Goal: Transaction & Acquisition: Purchase product/service

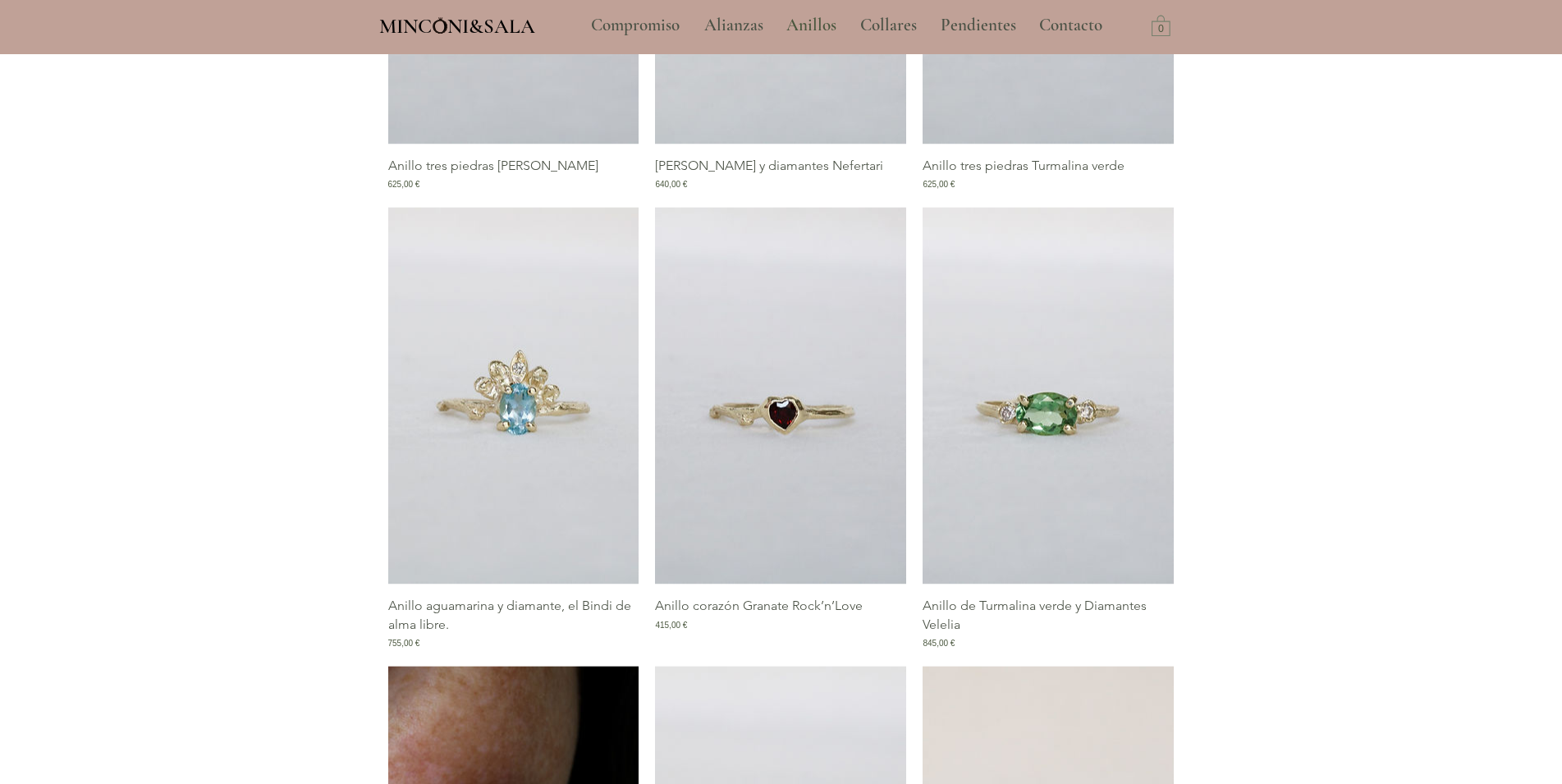
scroll to position [1312, 0]
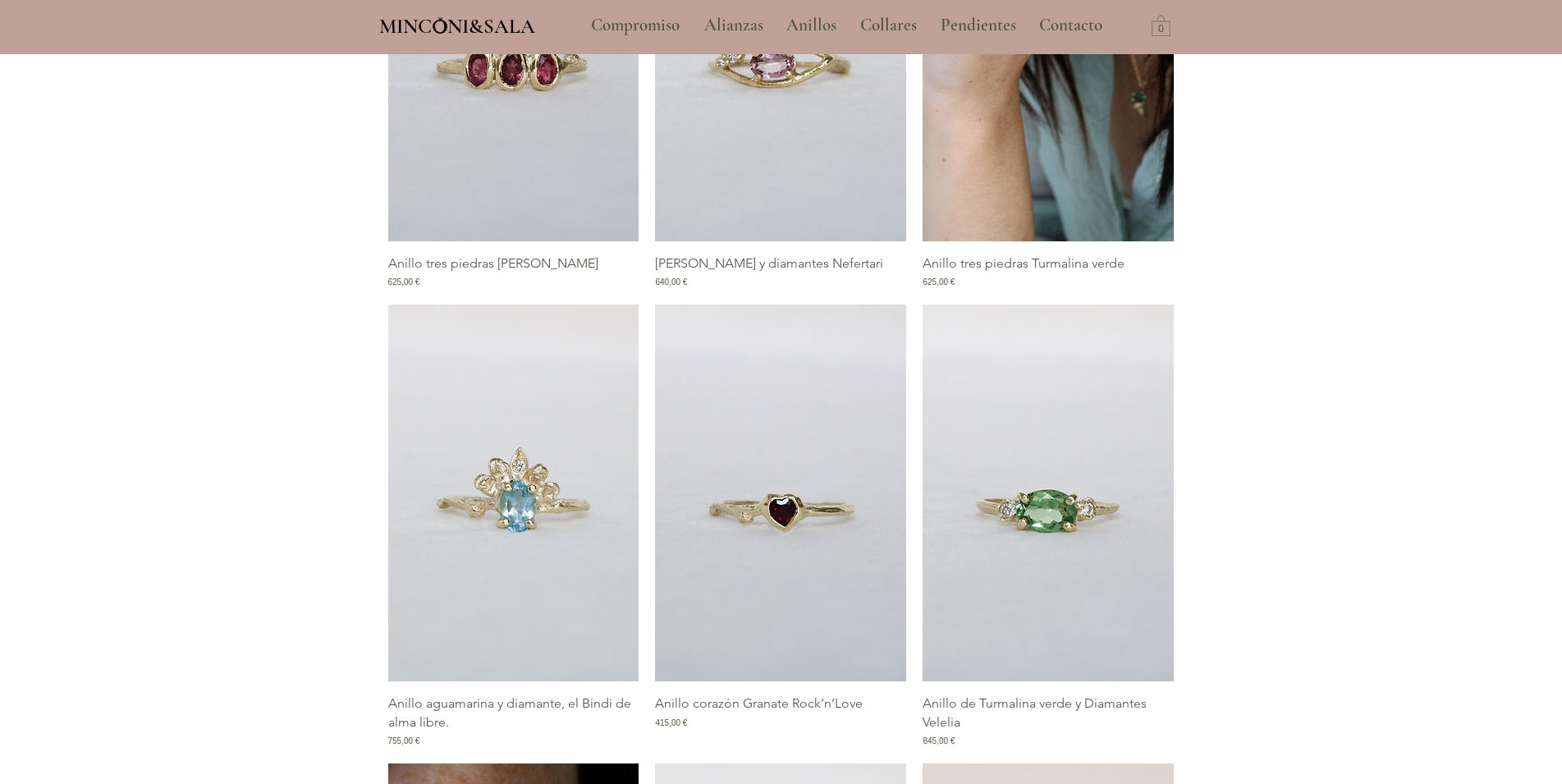
click at [473, 20] on span "MINCONI&SALA" at bounding box center [457, 26] width 156 height 25
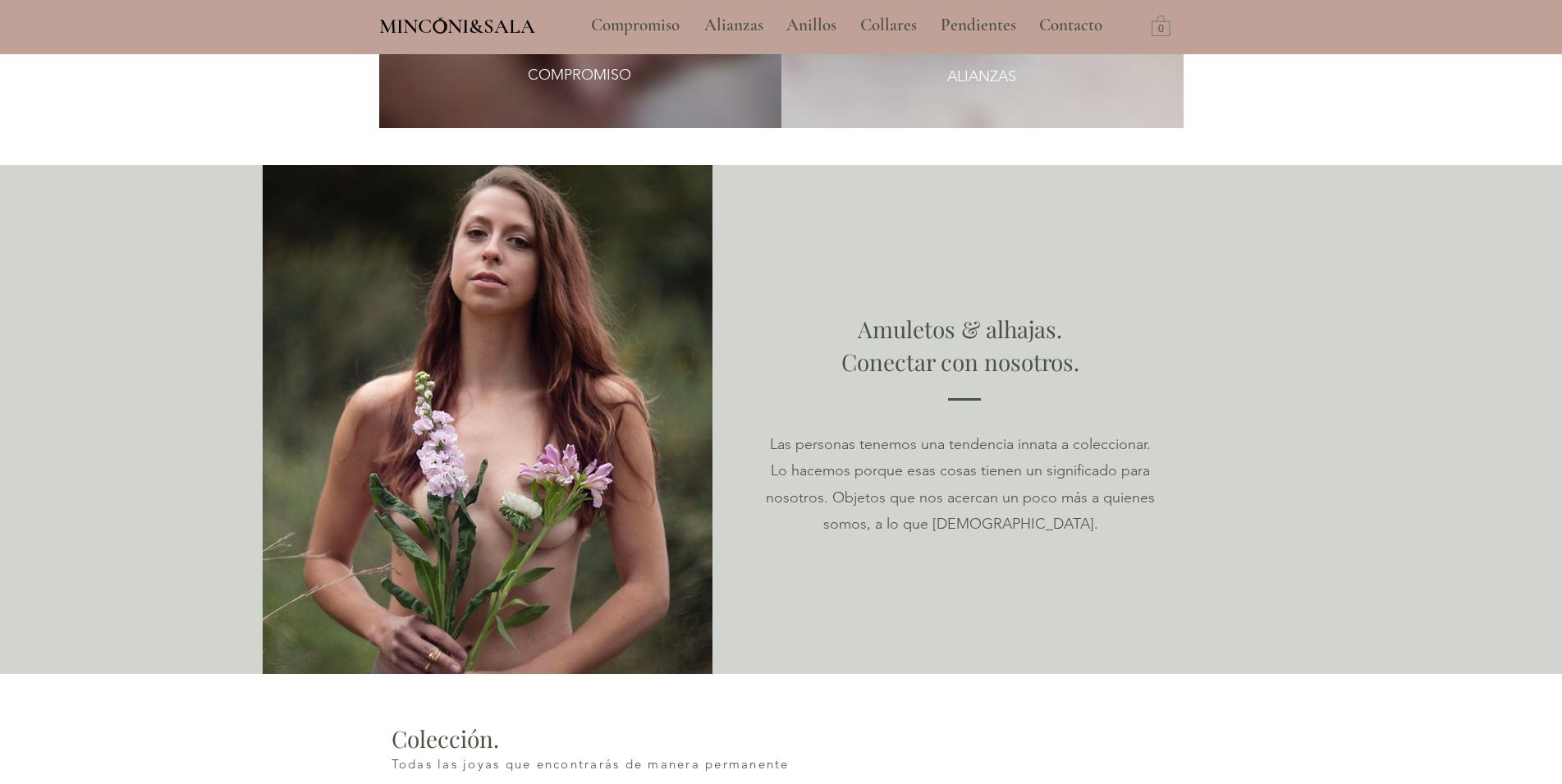
type input "**********"
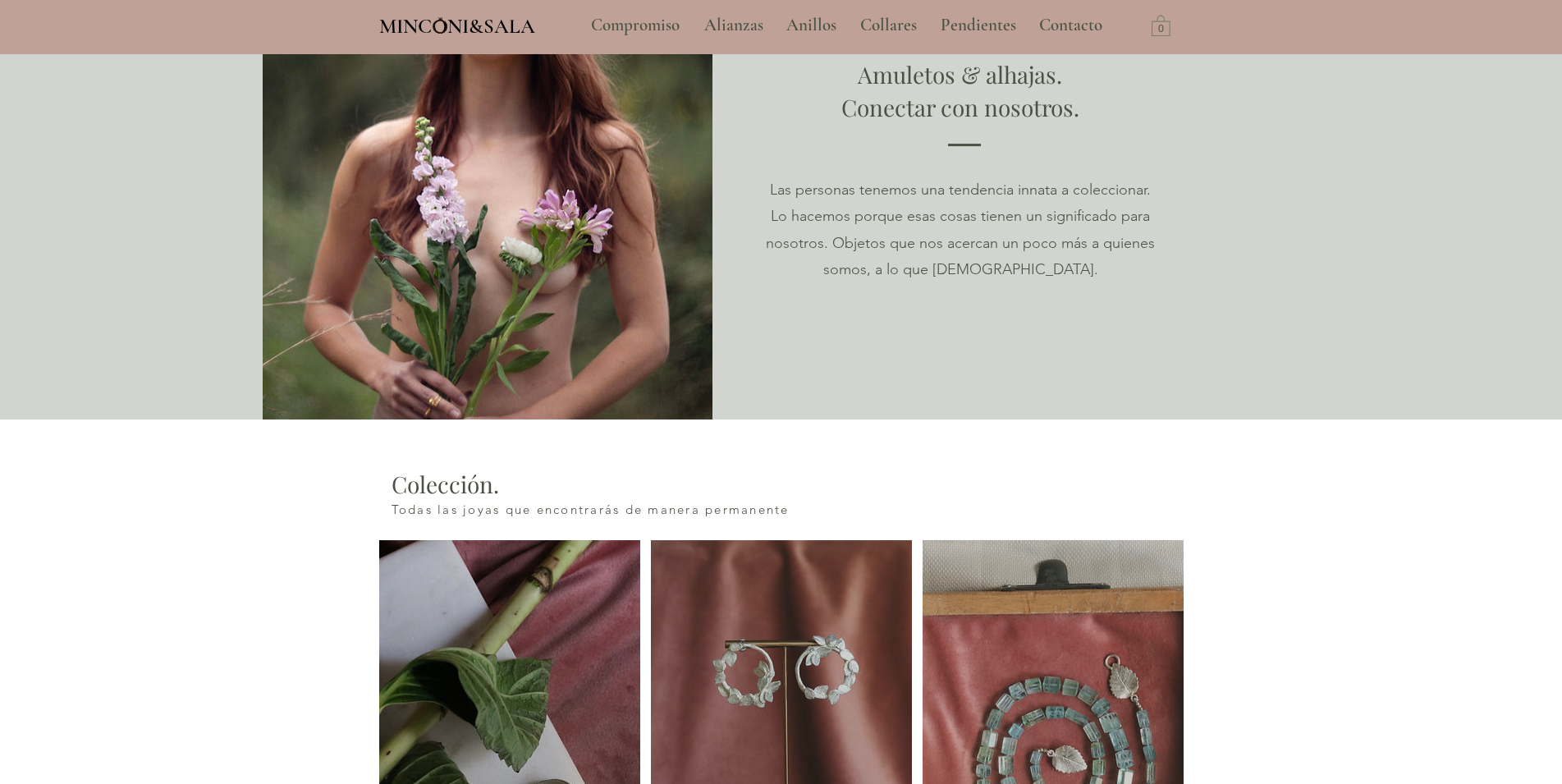
scroll to position [1757, 0]
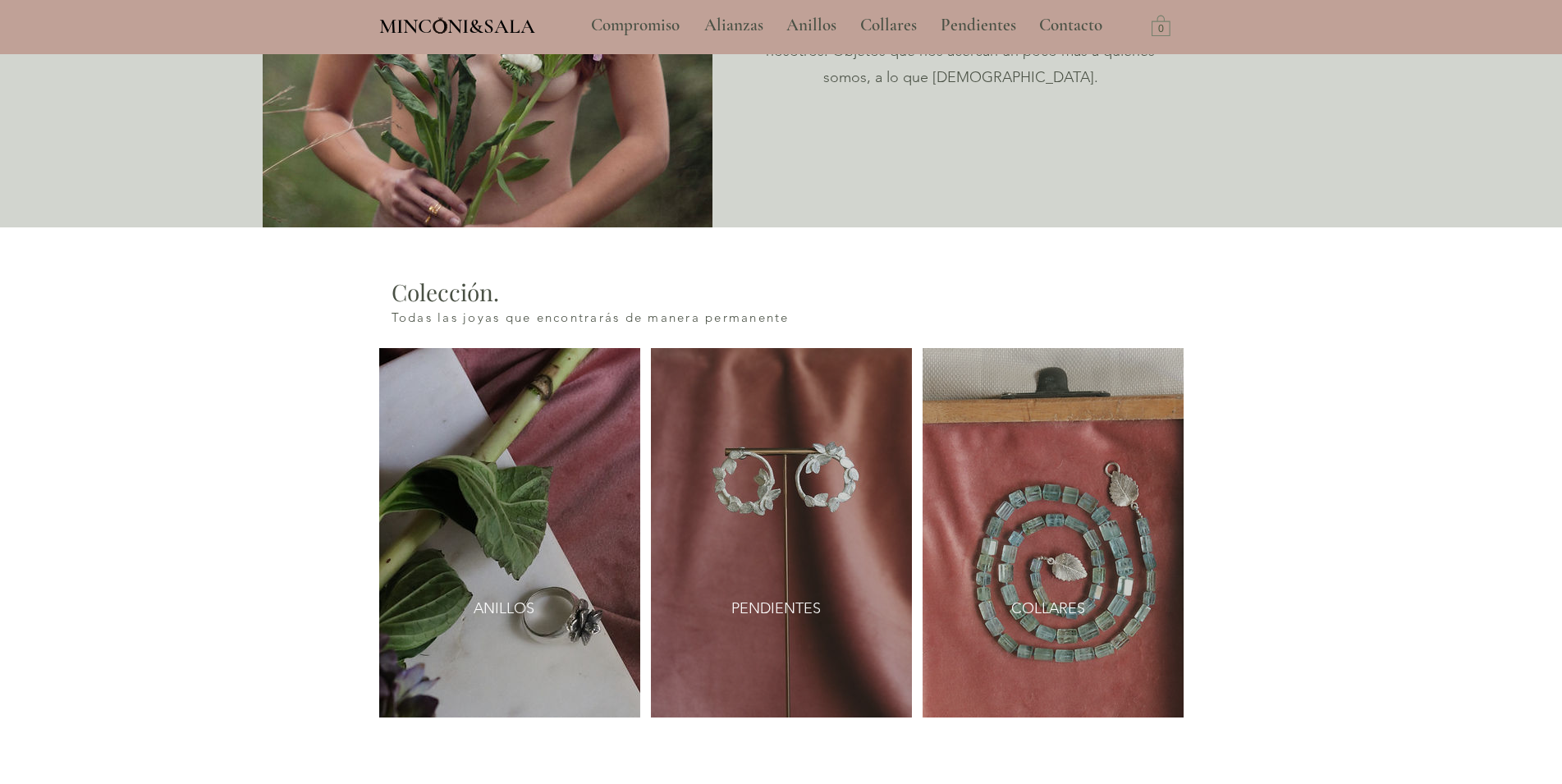
click at [436, 483] on img at bounding box center [509, 533] width 261 height 370
click at [527, 599] on span "ANILLOS" at bounding box center [504, 608] width 60 height 20
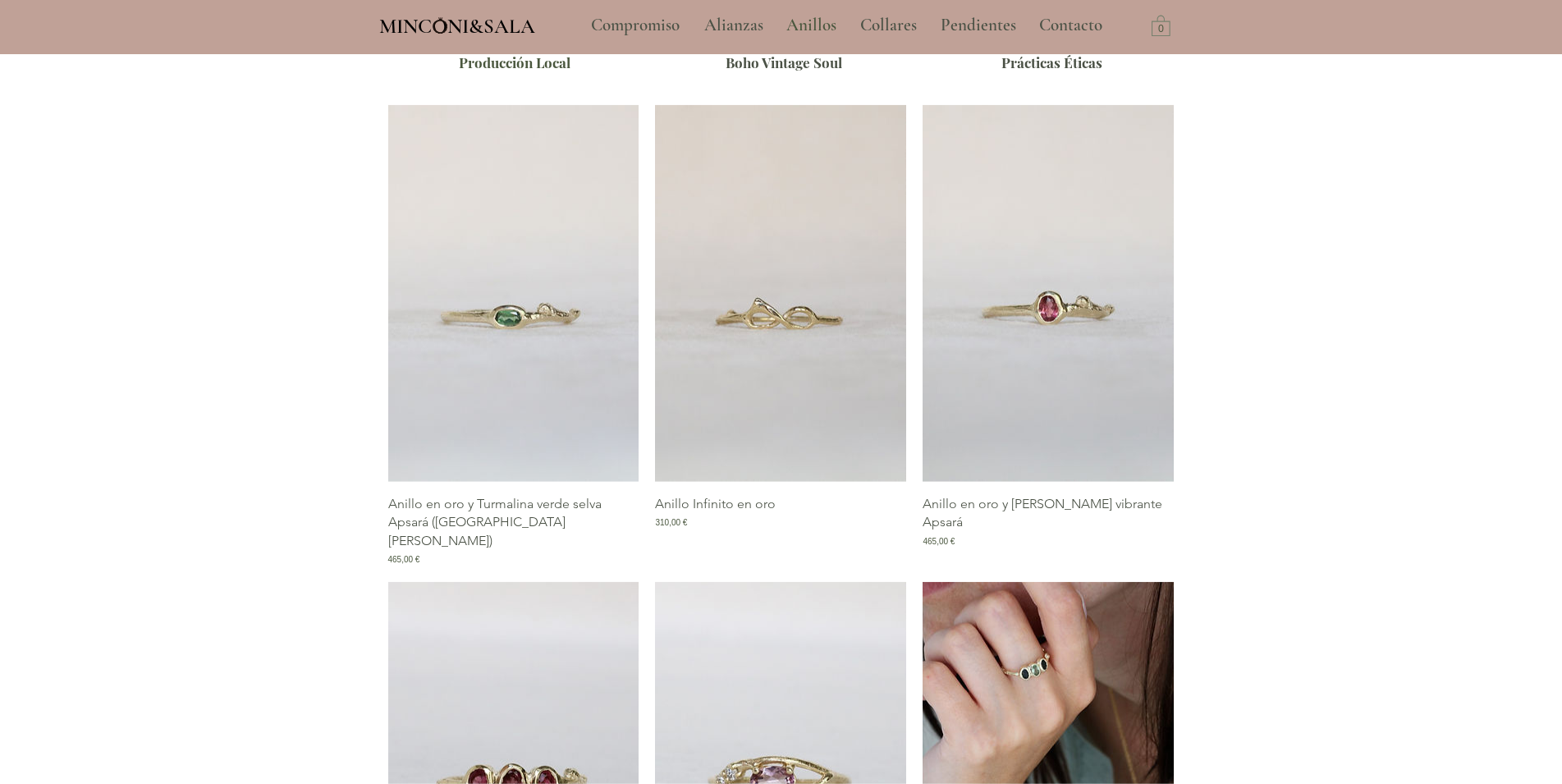
scroll to position [586, 0]
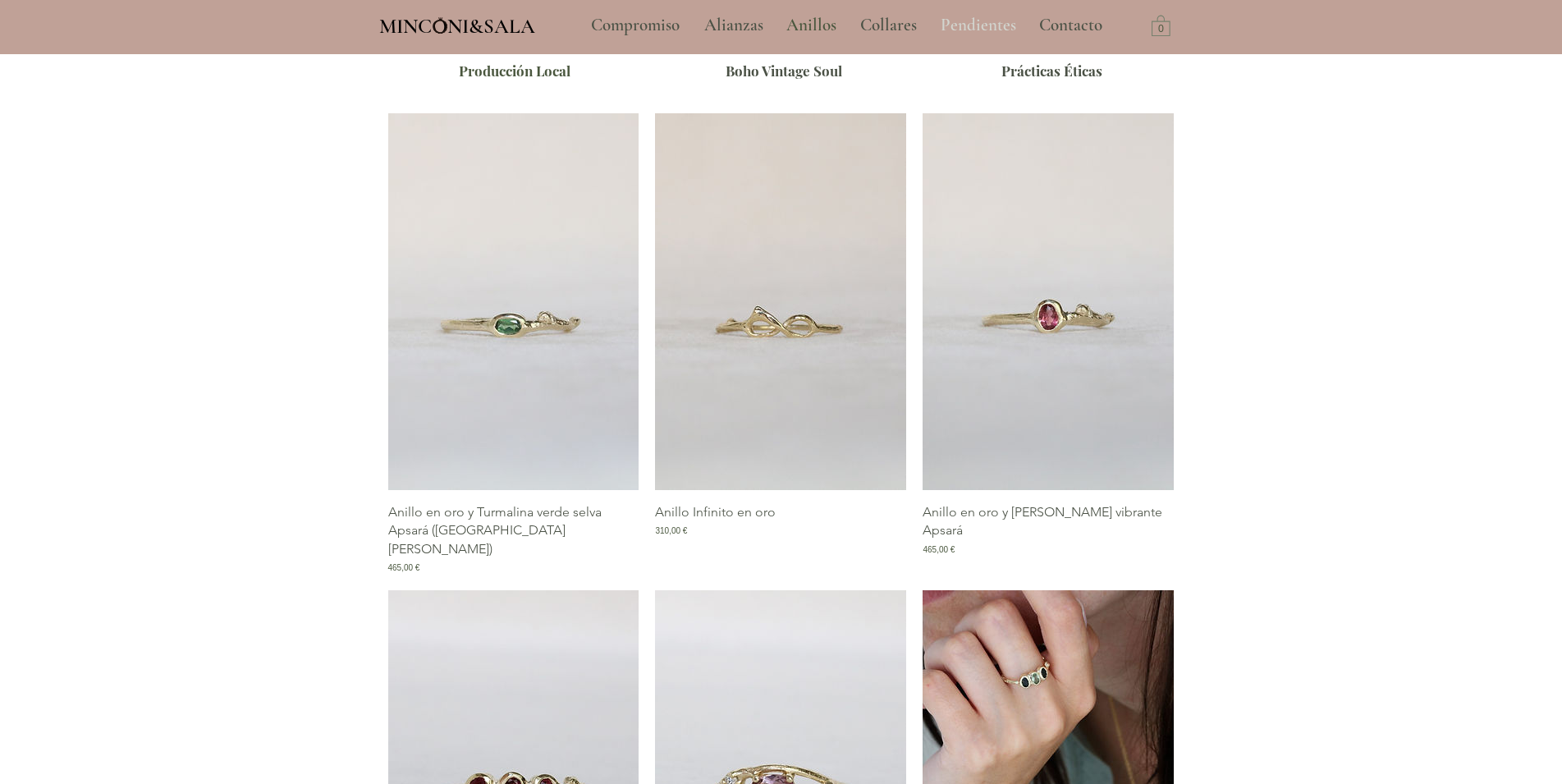
click at [976, 26] on p "Pendientes" at bounding box center [978, 25] width 92 height 41
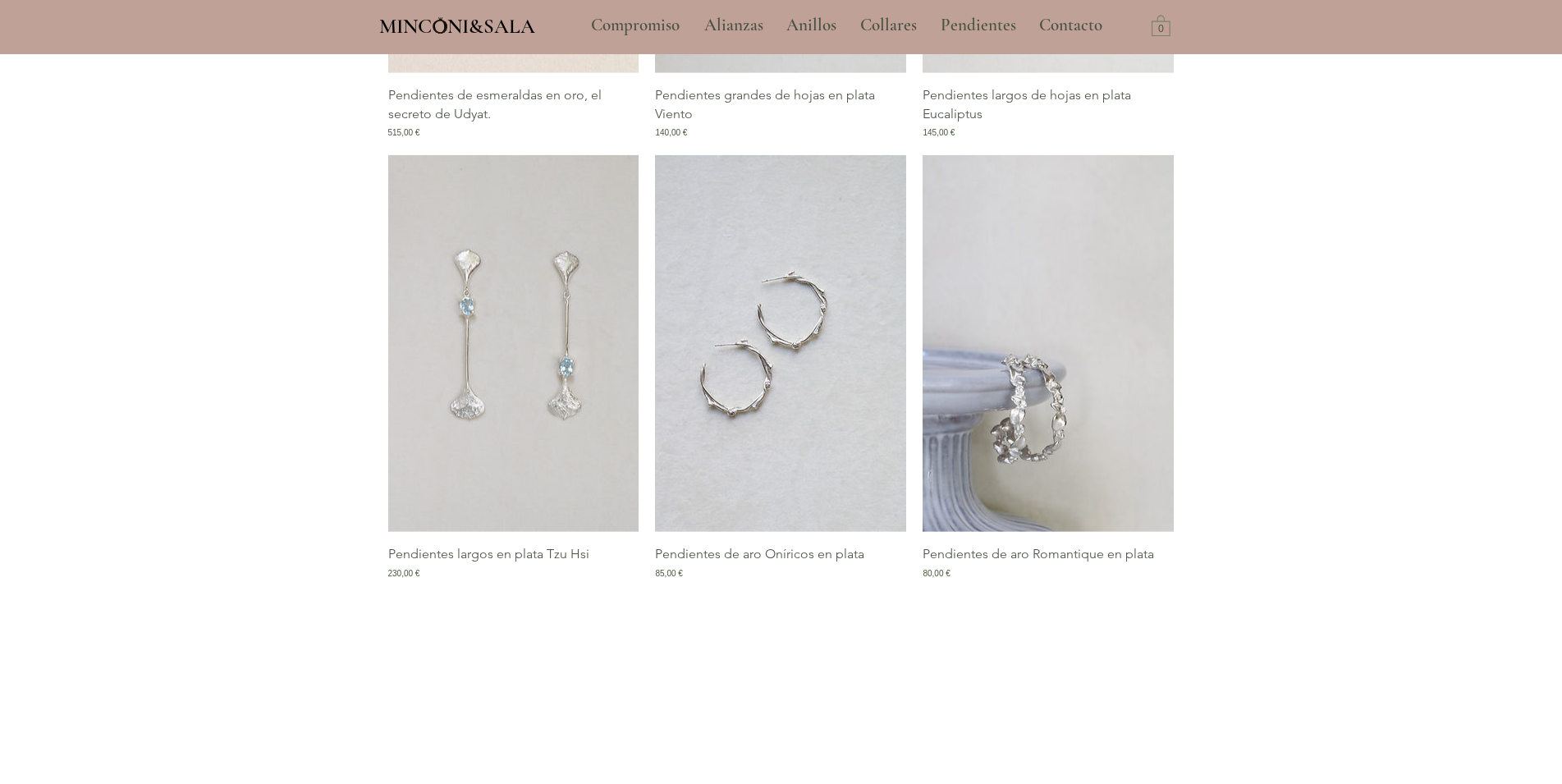
scroll to position [1926, 0]
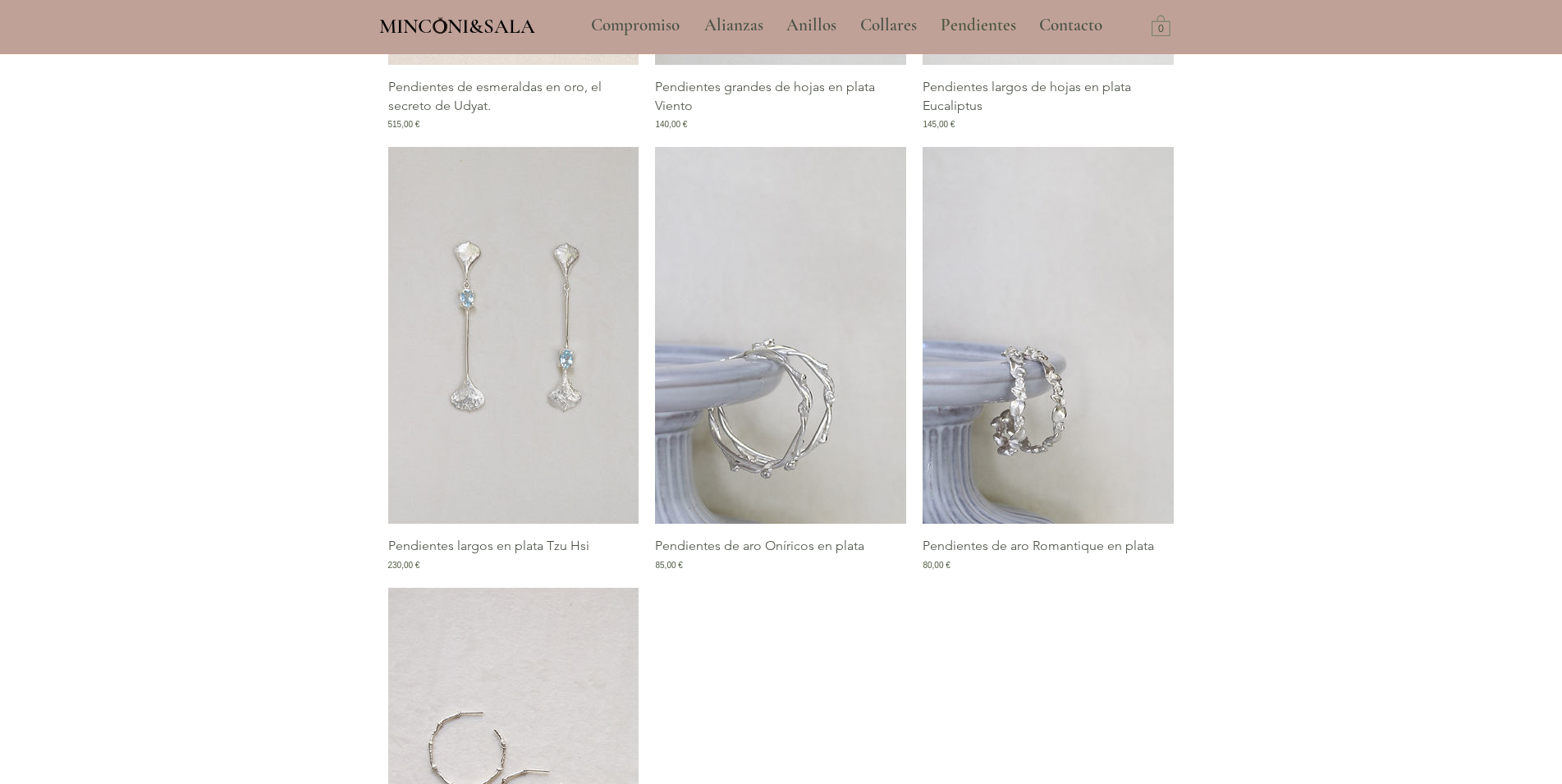
click at [798, 473] on img "Galería de Pendientes de aro Oníricos en plata" at bounding box center [781, 335] width 251 height 377
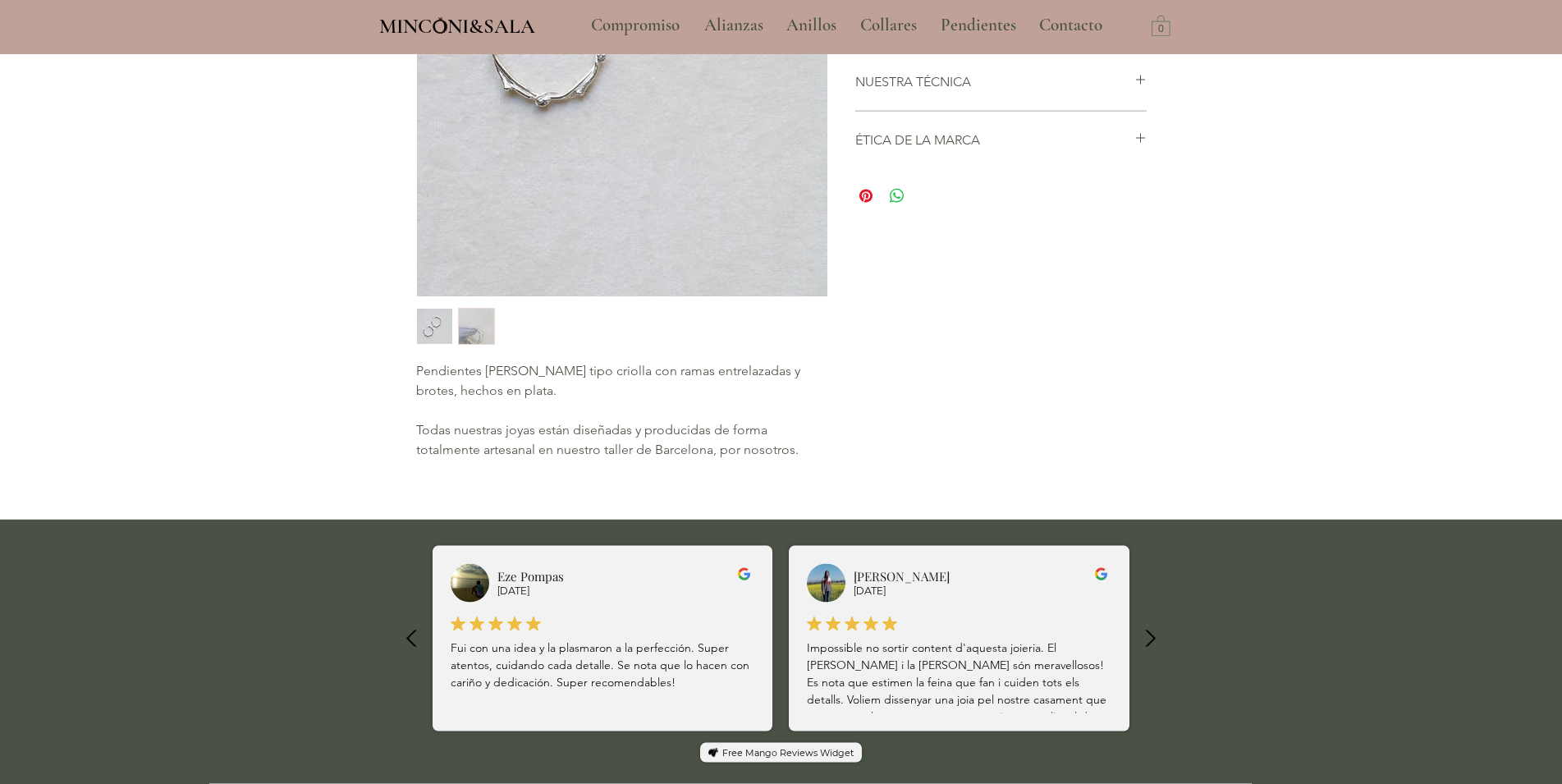
scroll to position [503, 0]
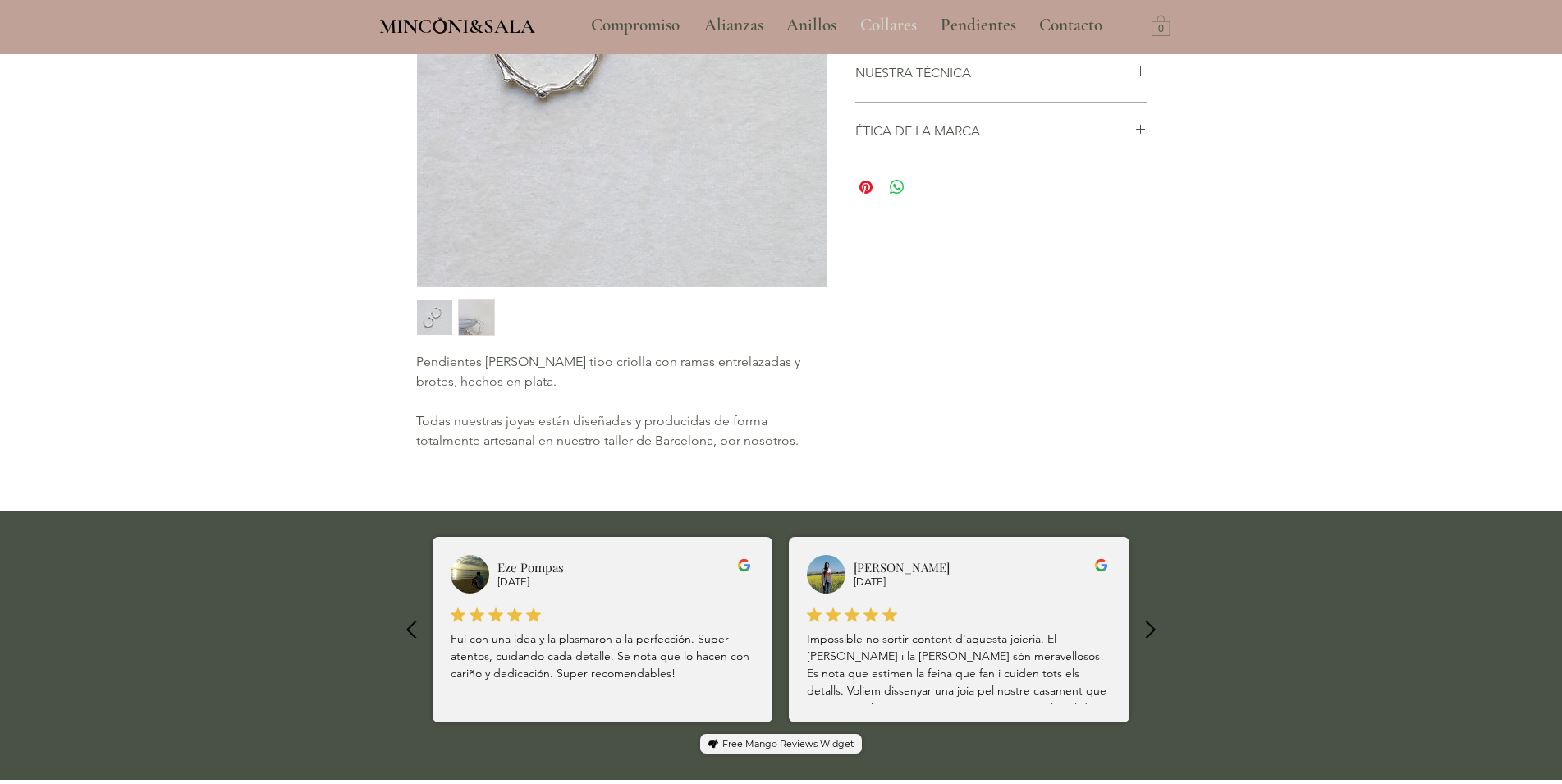
click at [857, 23] on p "Collares" at bounding box center [888, 25] width 73 height 41
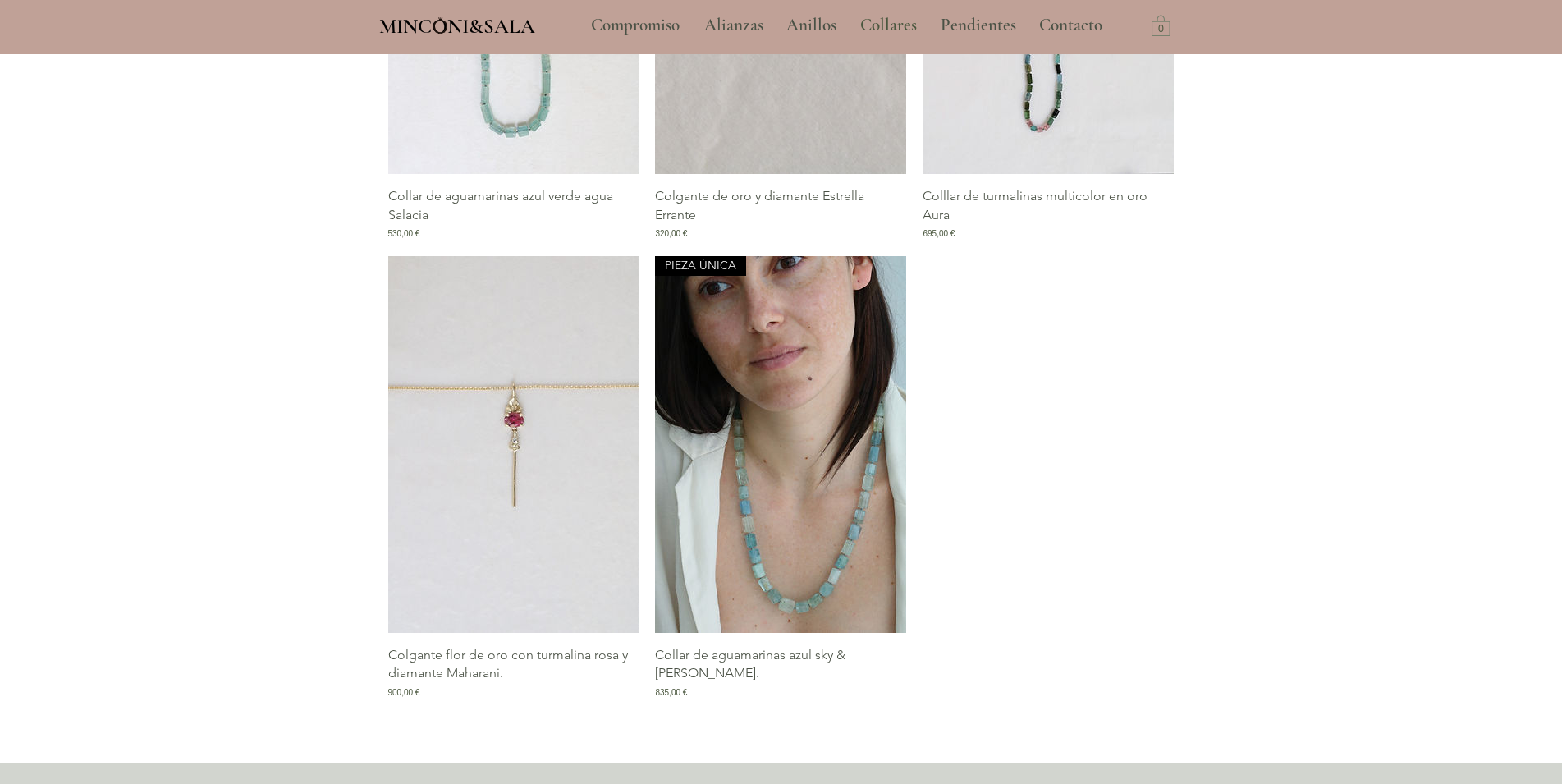
scroll to position [2305, 0]
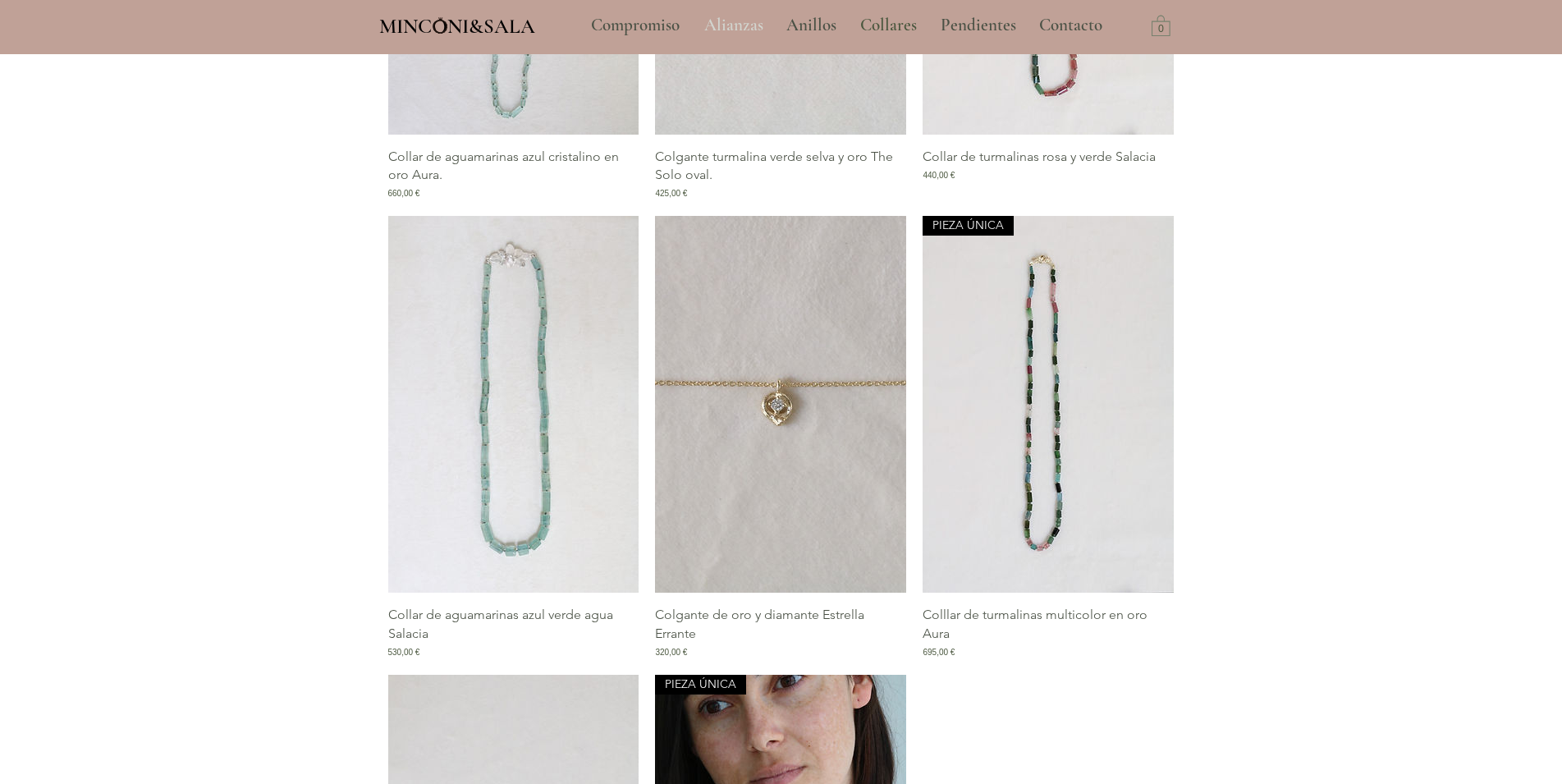
click at [737, 29] on p "Alianzas" at bounding box center [733, 25] width 75 height 41
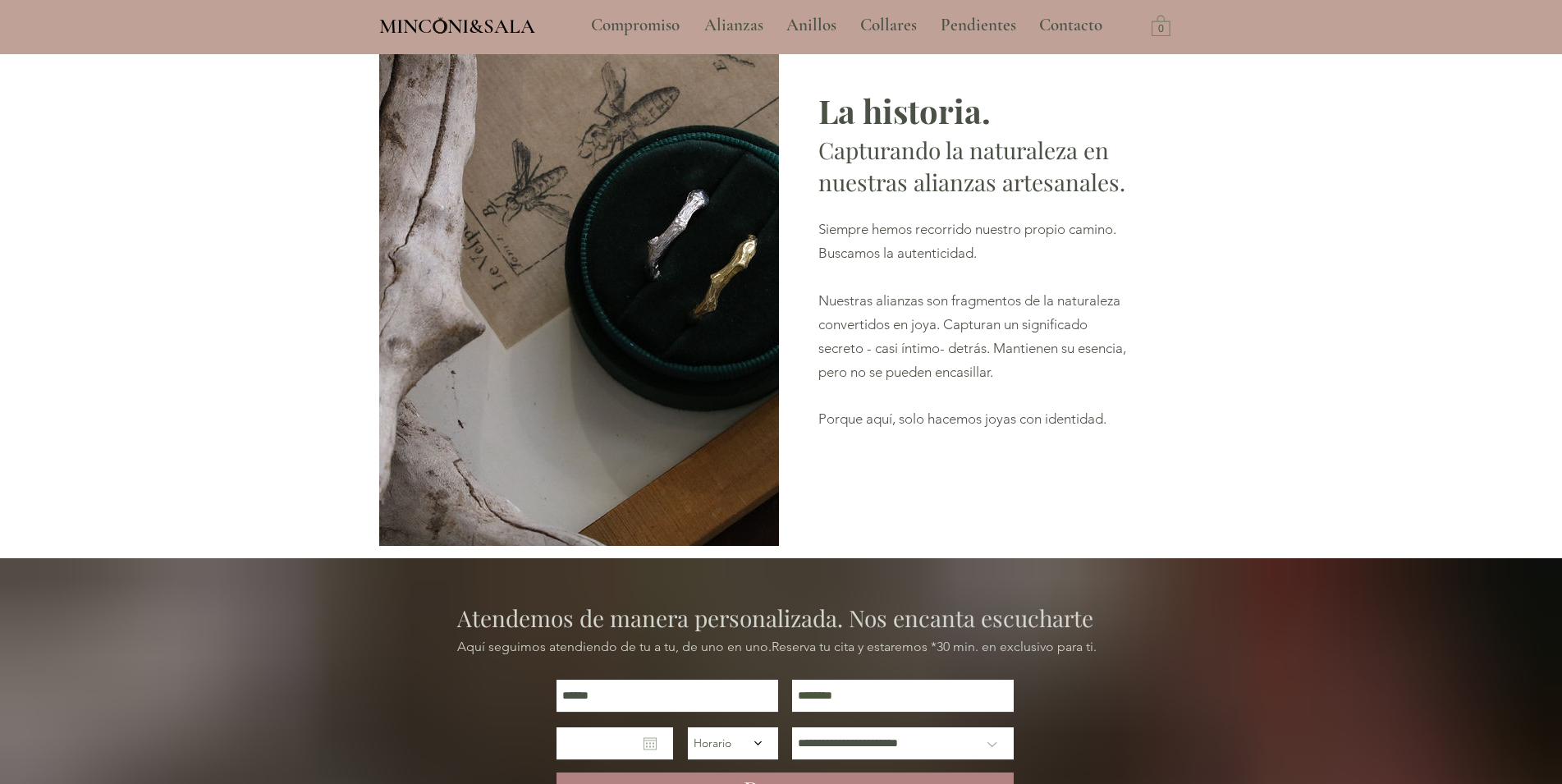
type input "**********"
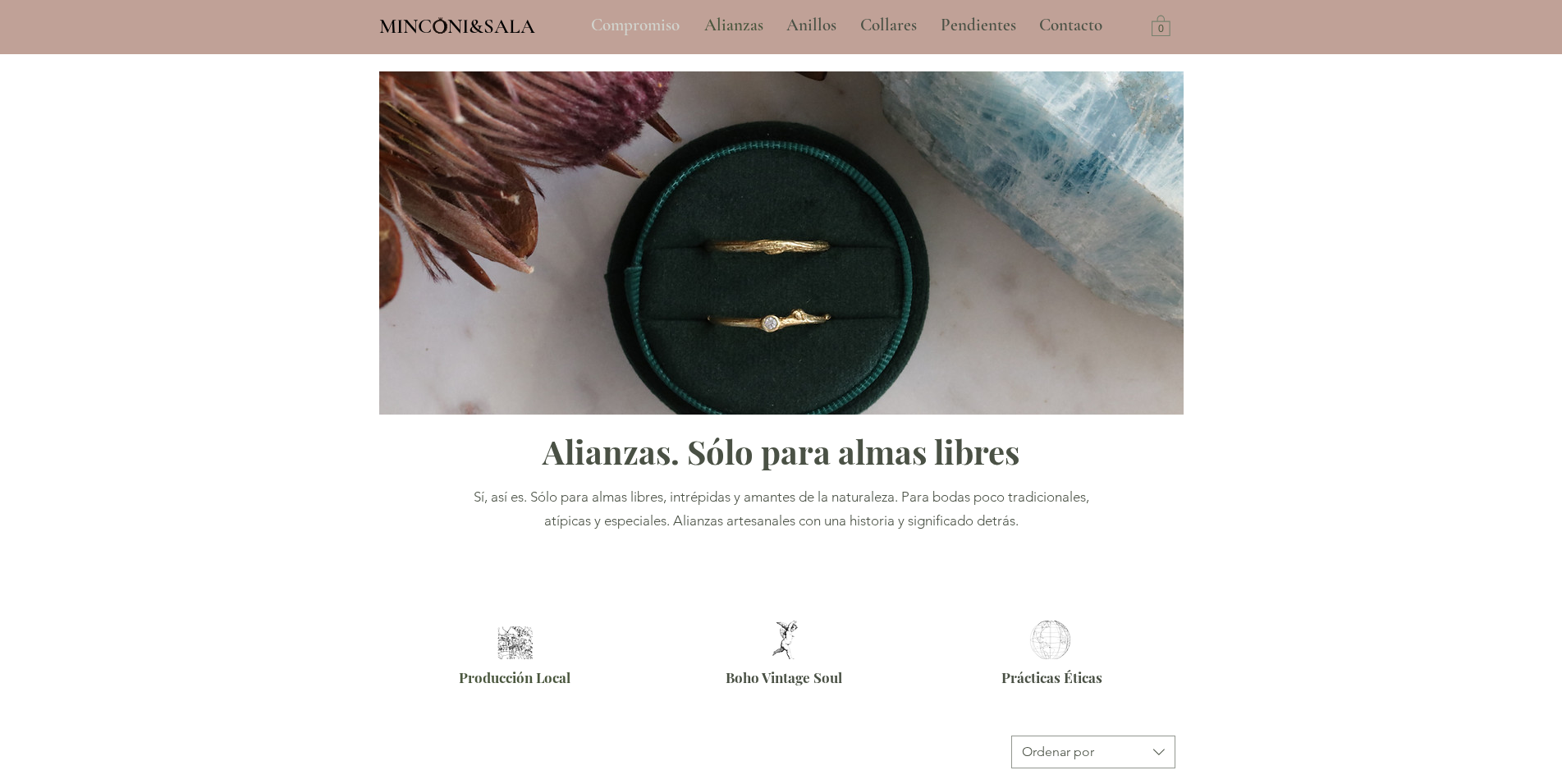
click at [661, 21] on p "Compromiso" at bounding box center [635, 25] width 105 height 41
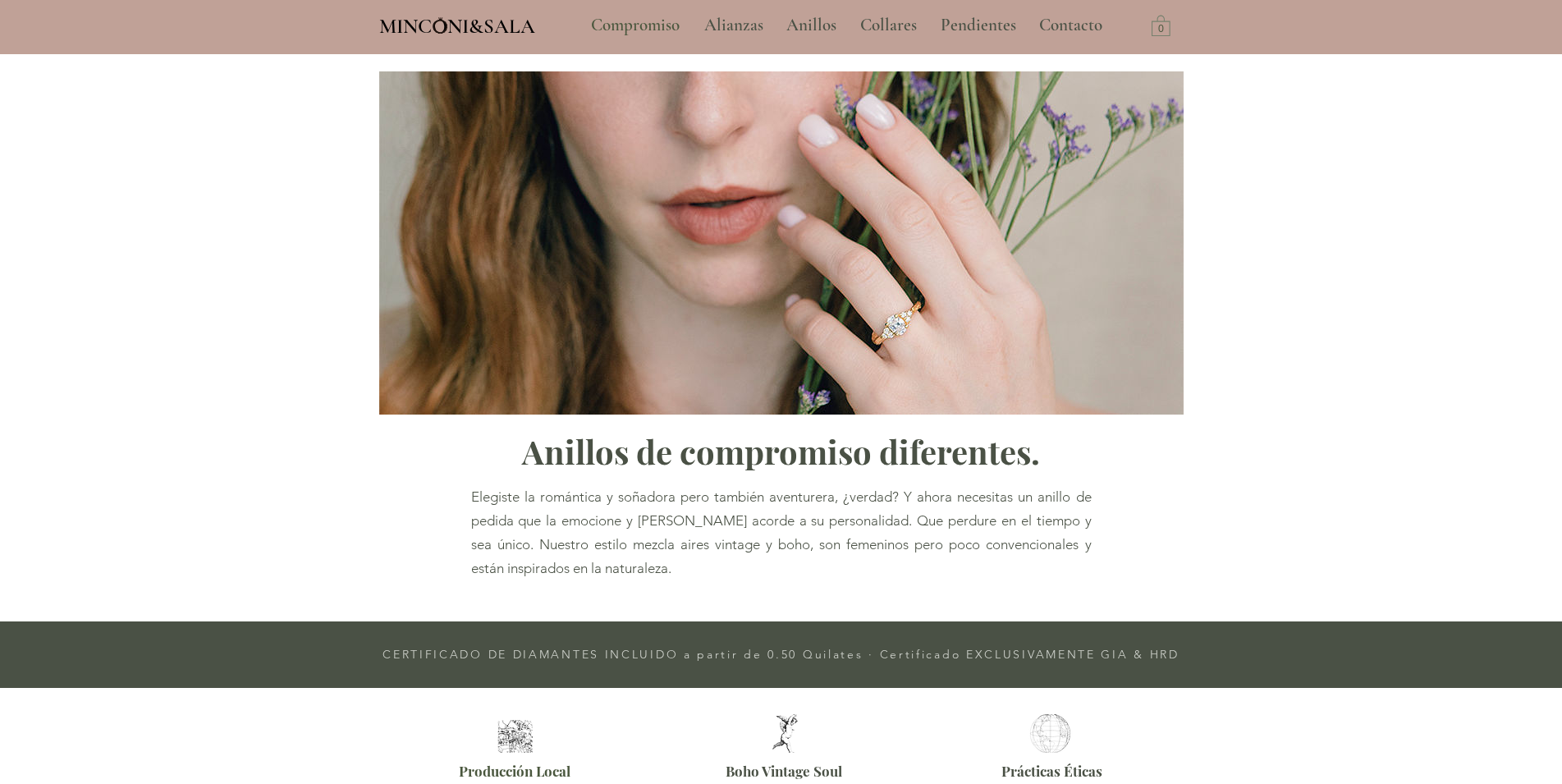
type input "**********"
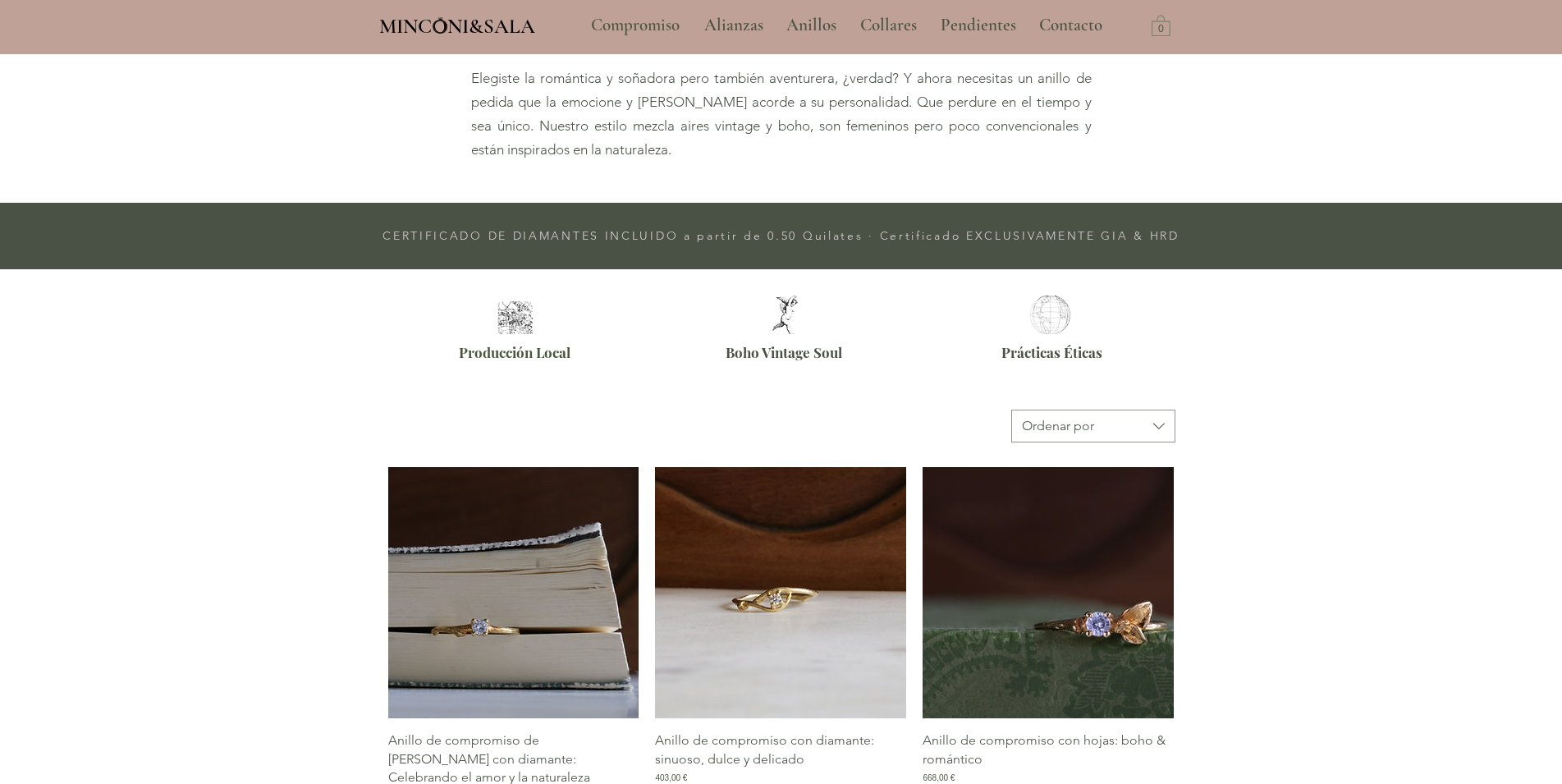
scroll to position [586, 0]
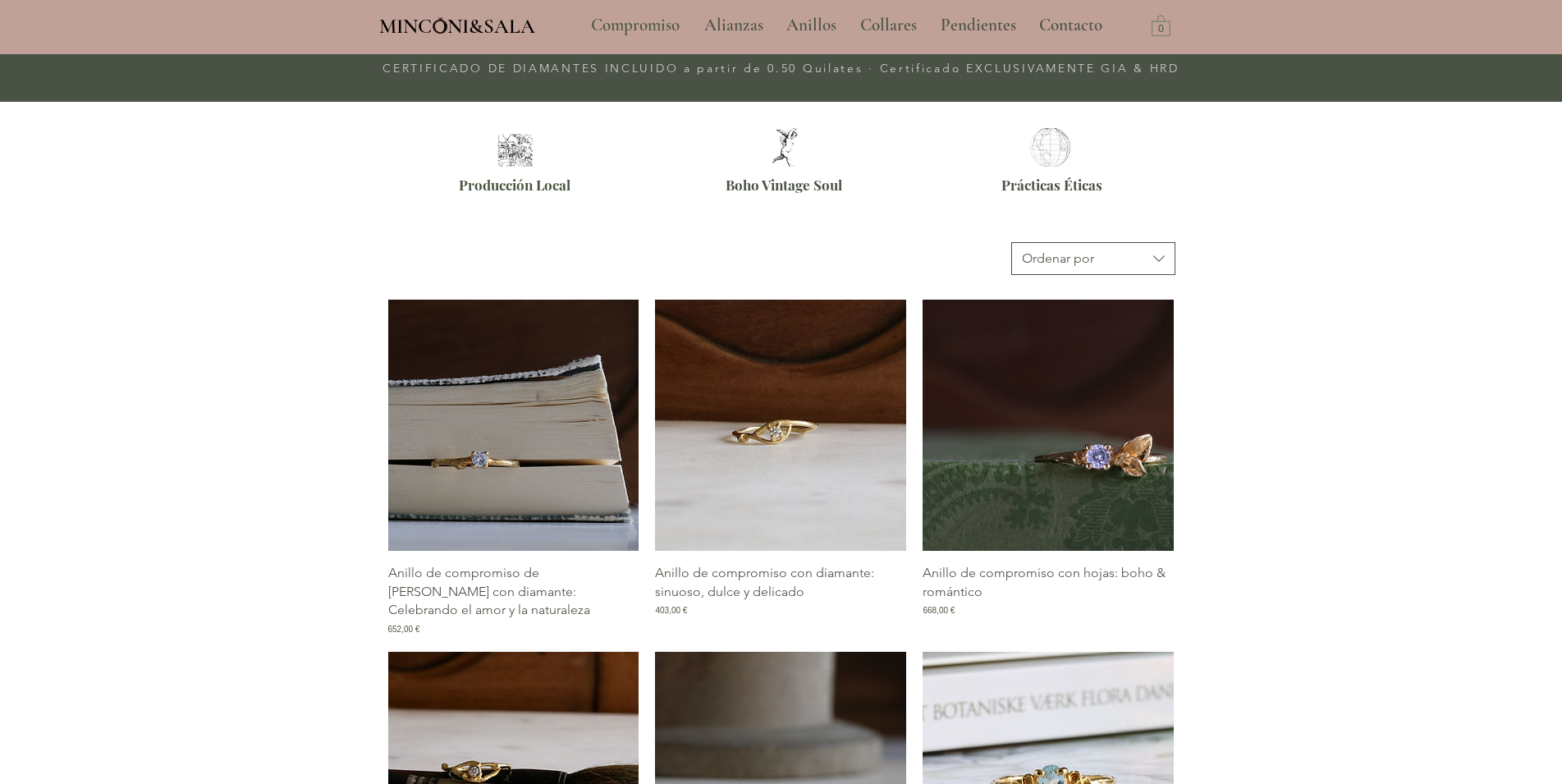
click at [1167, 246] on button "Ordenar por" at bounding box center [1093, 258] width 164 height 33
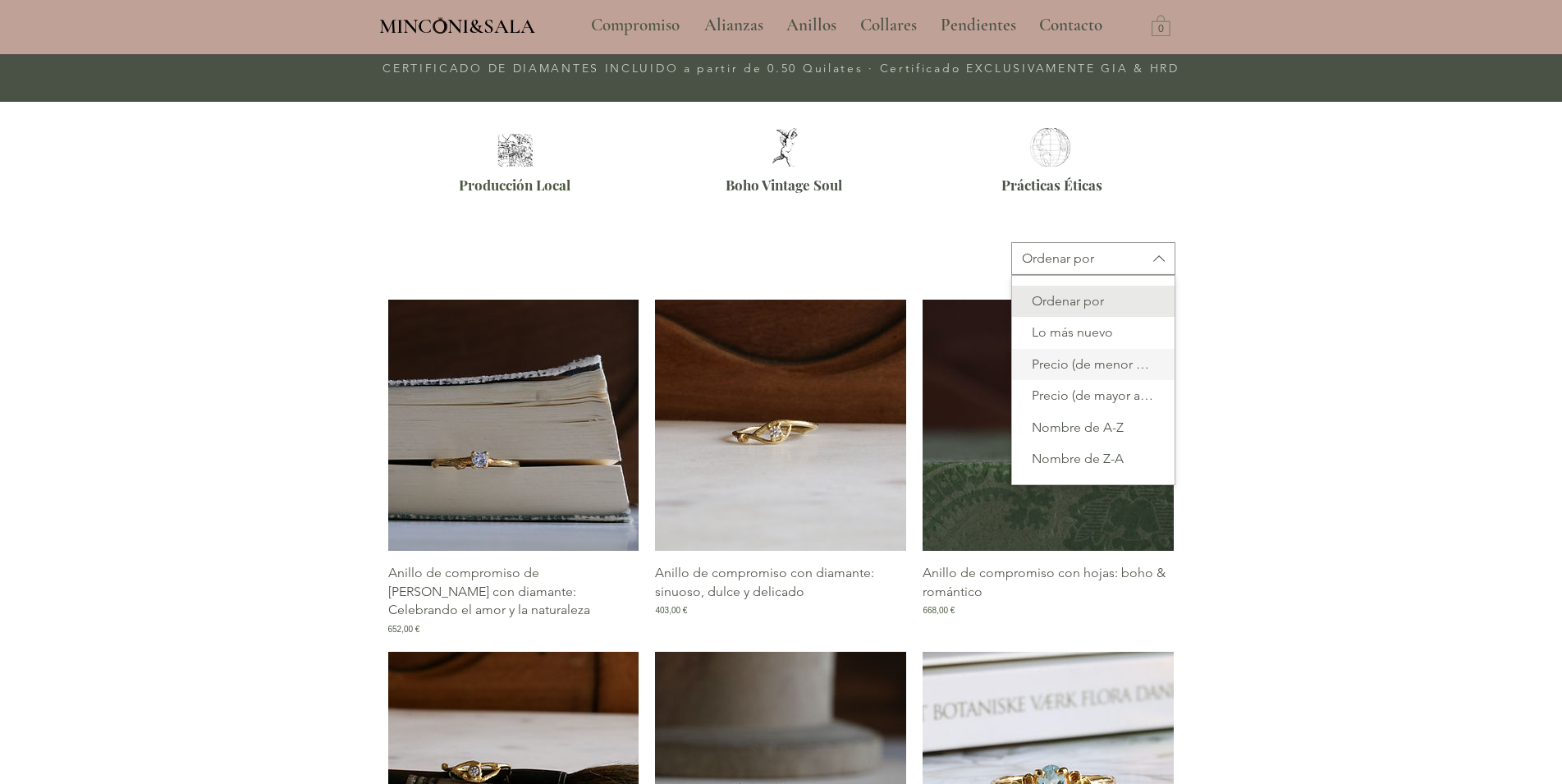
click at [1109, 372] on span "Precio (de menor a mayor)" at bounding box center [1094, 364] width 143 height 18
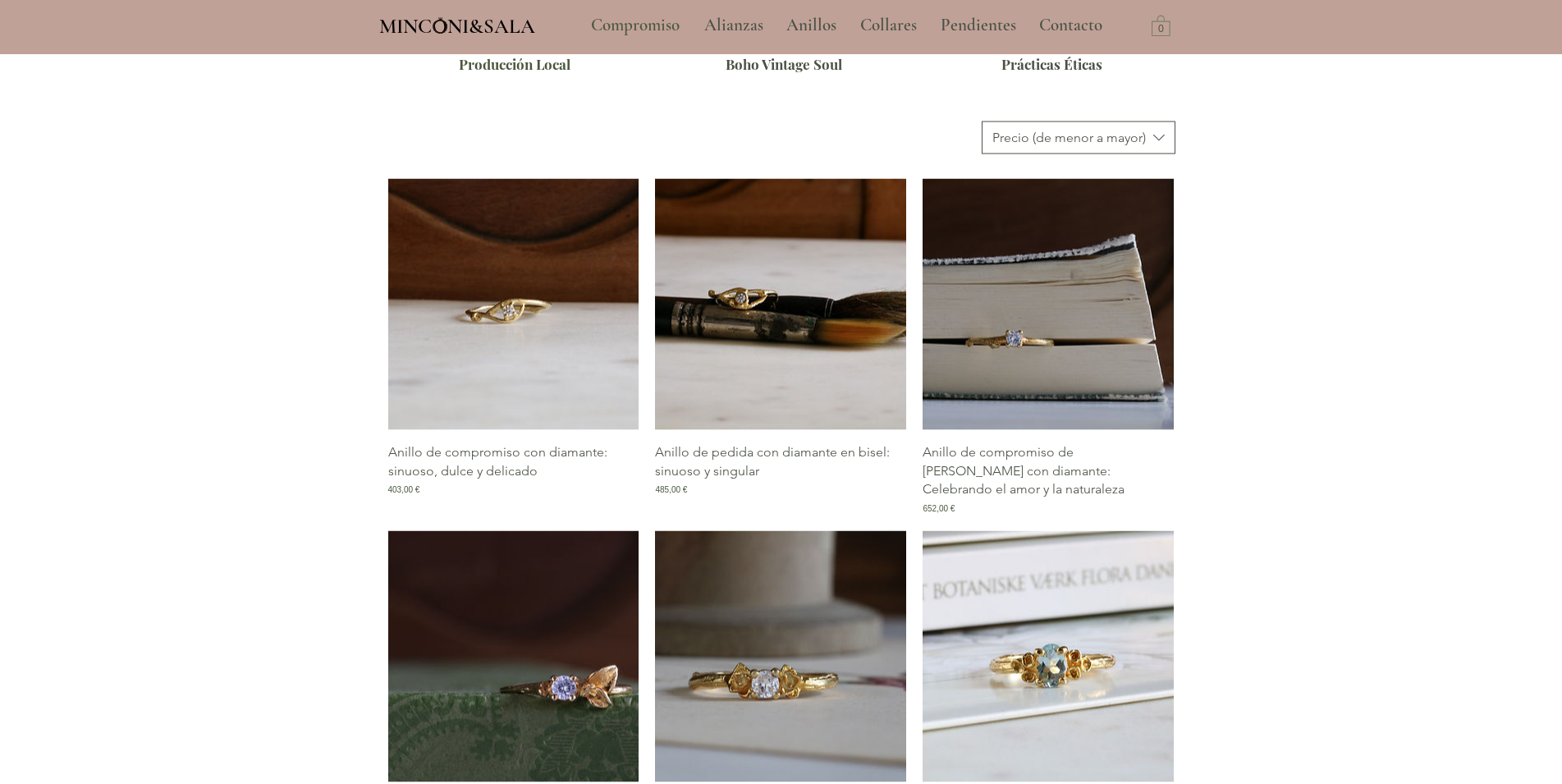
scroll to position [753, 0]
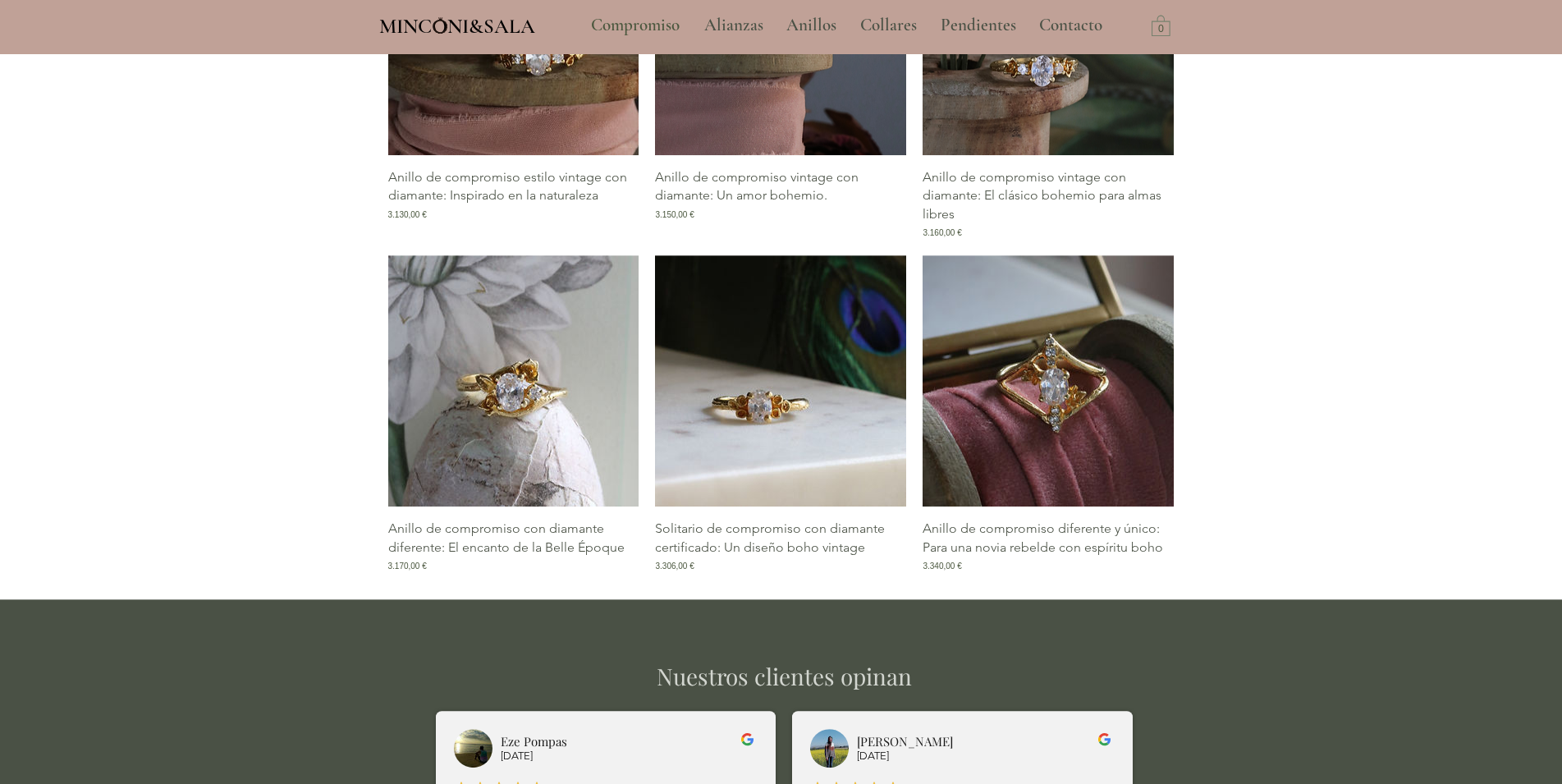
scroll to position [3097, 0]
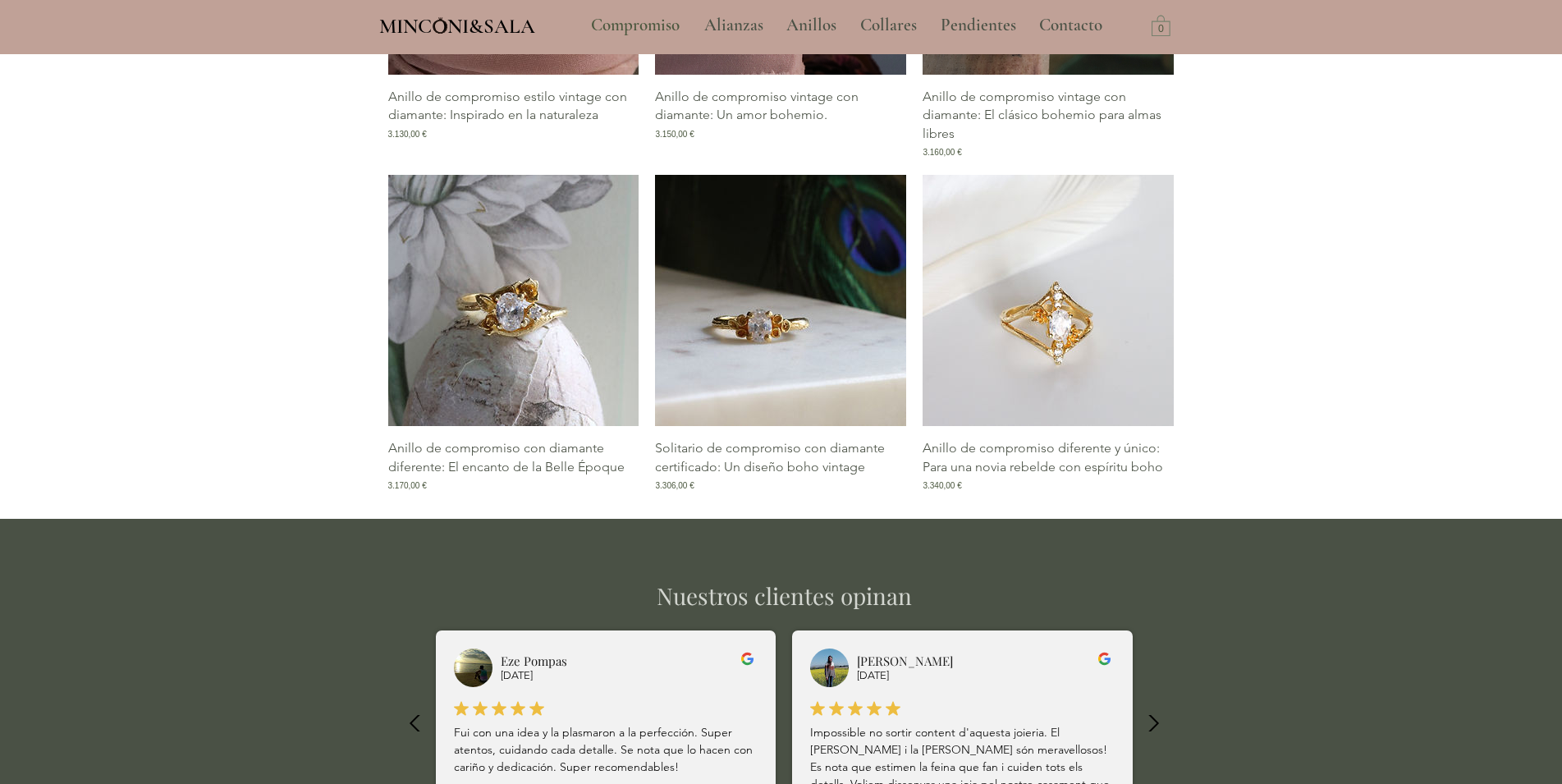
click at [1160, 377] on img "Galería de Anillo de compromiso diferente y único: Para una novia rebelde con e…" at bounding box center [1048, 300] width 251 height 251
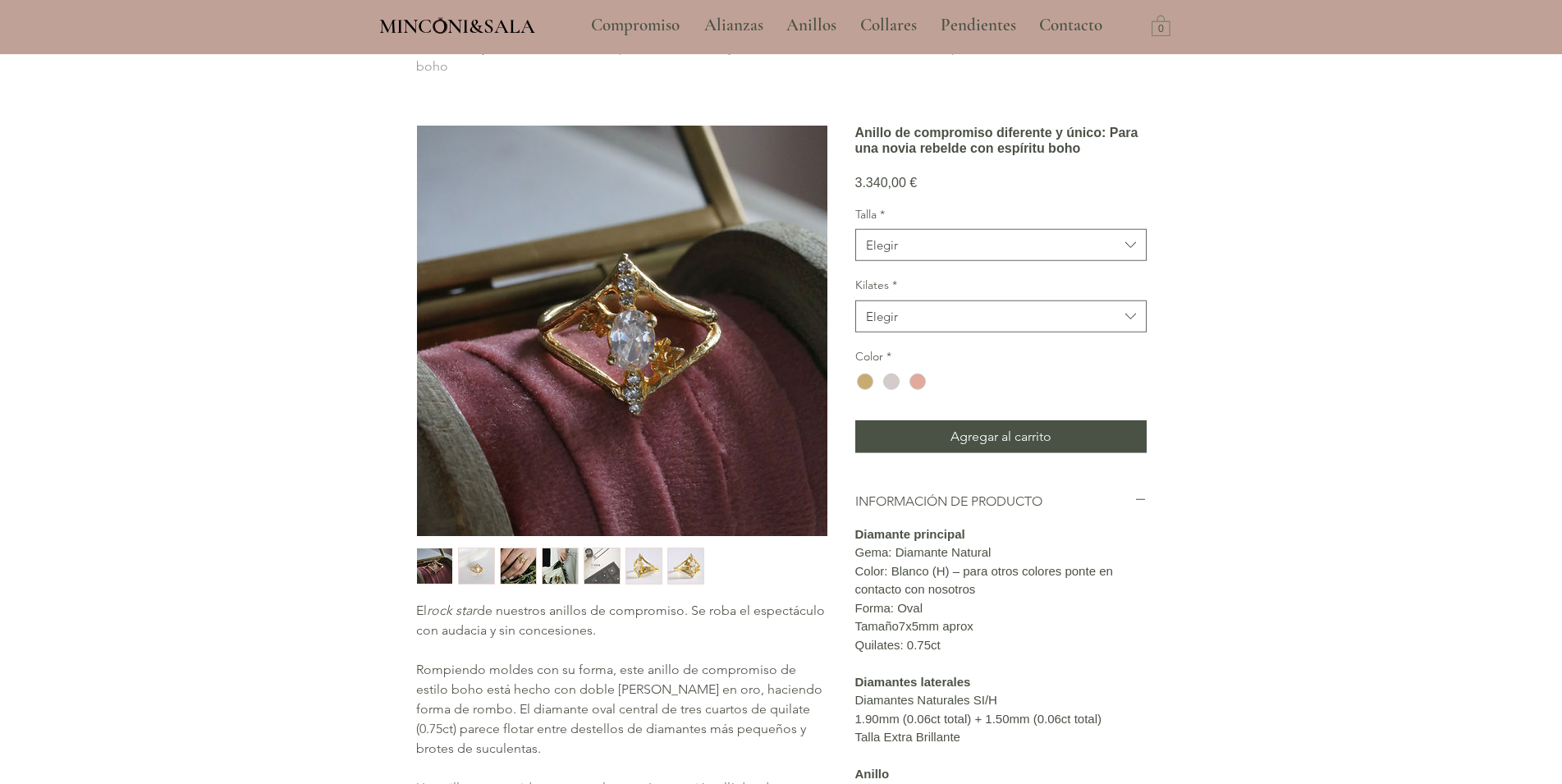
scroll to position [62, 0]
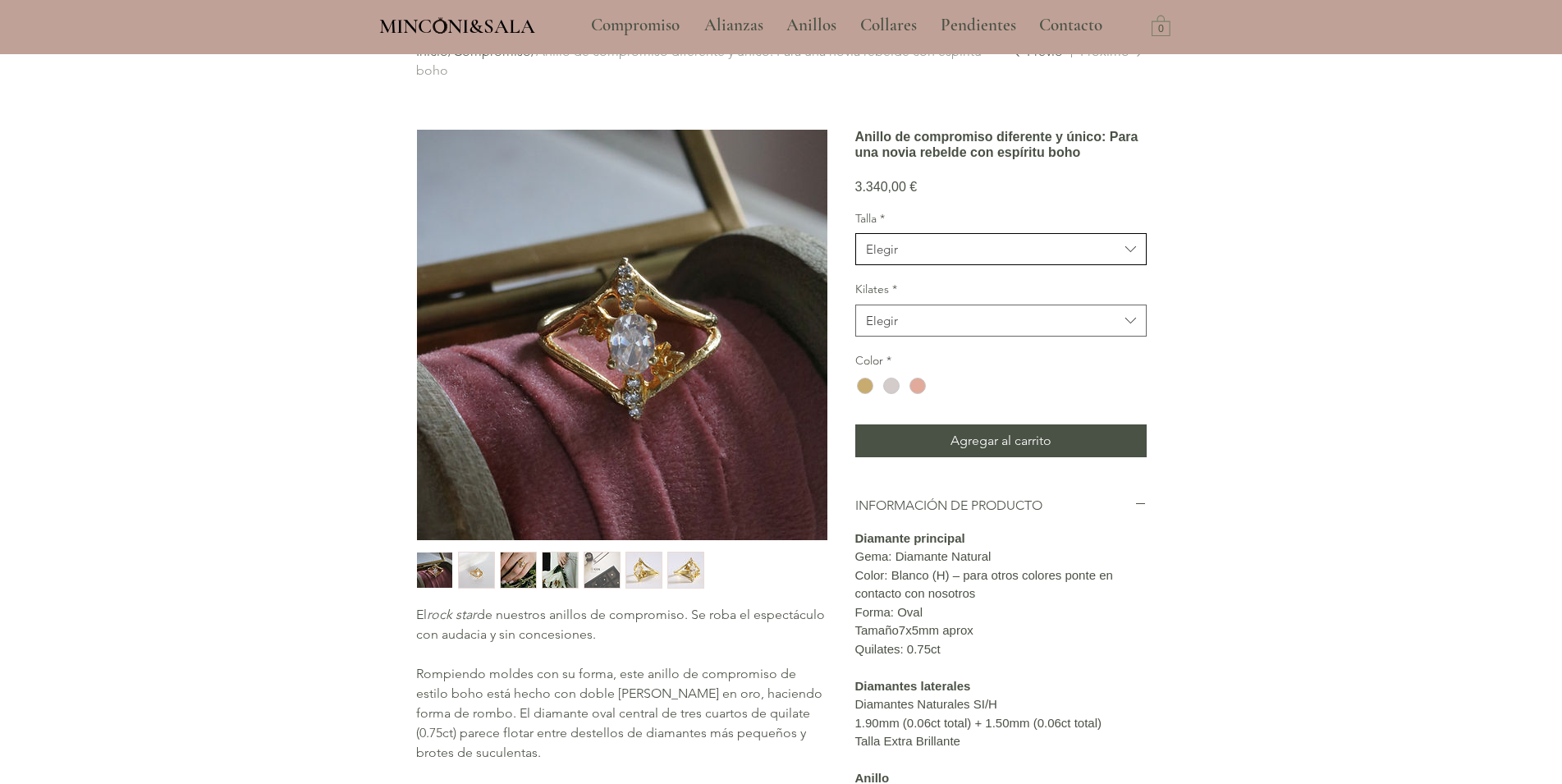
click at [1071, 257] on span "Elegir" at bounding box center [992, 249] width 253 height 18
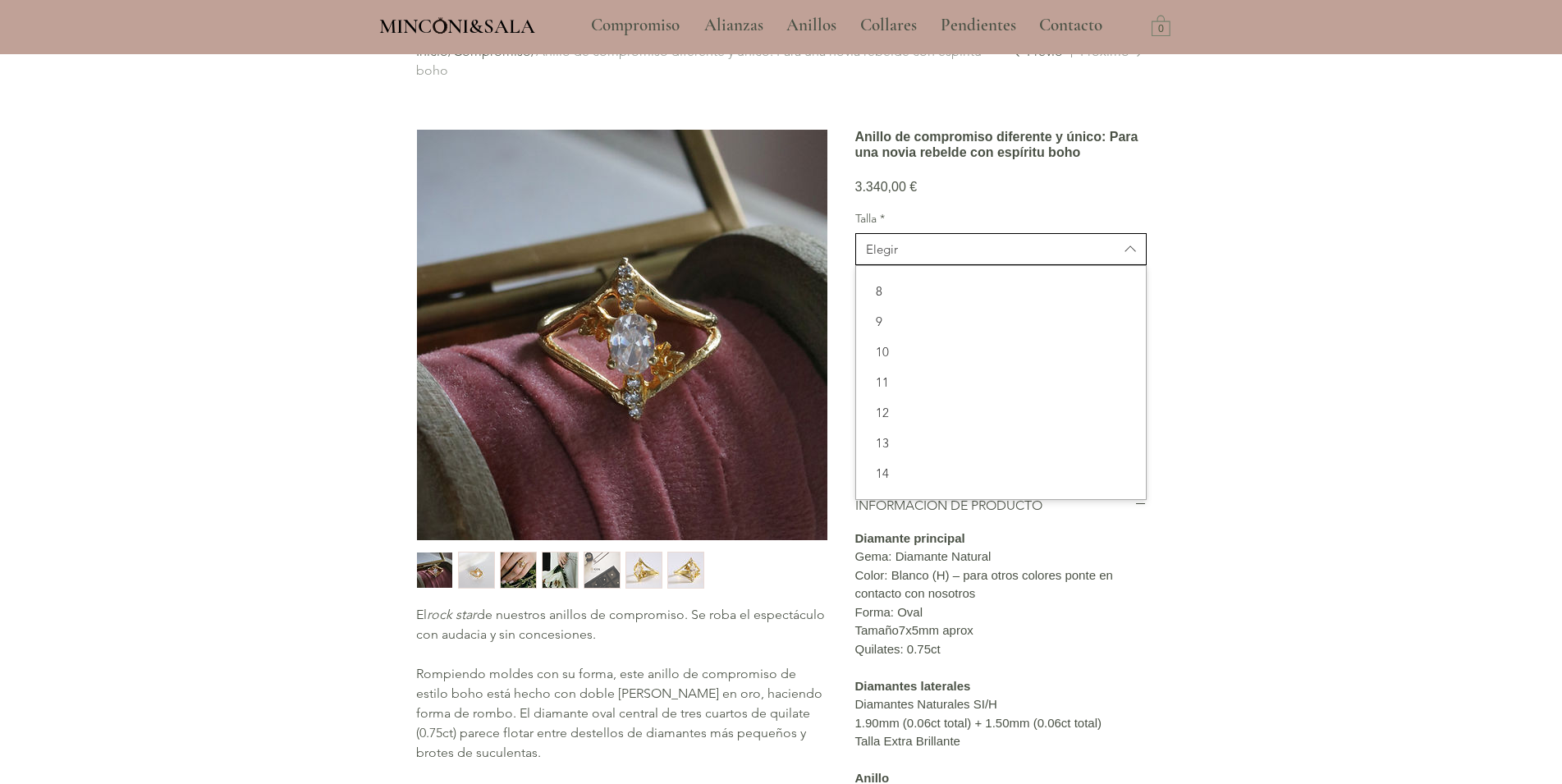
click at [1071, 257] on span "Elegir" at bounding box center [992, 249] width 253 height 18
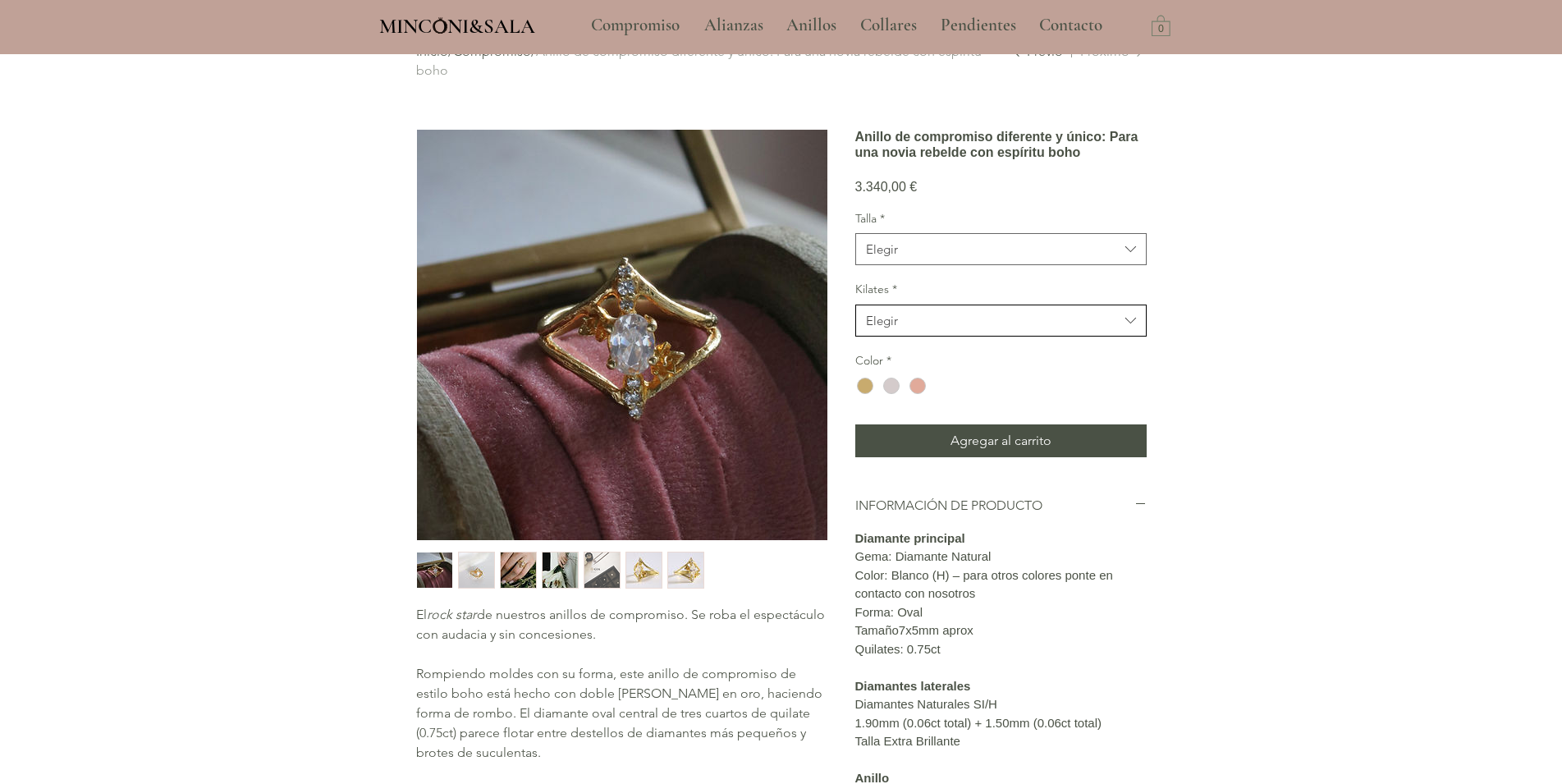
click at [1058, 329] on span "Elegir" at bounding box center [992, 320] width 253 height 18
